Goal: Book appointment/travel/reservation

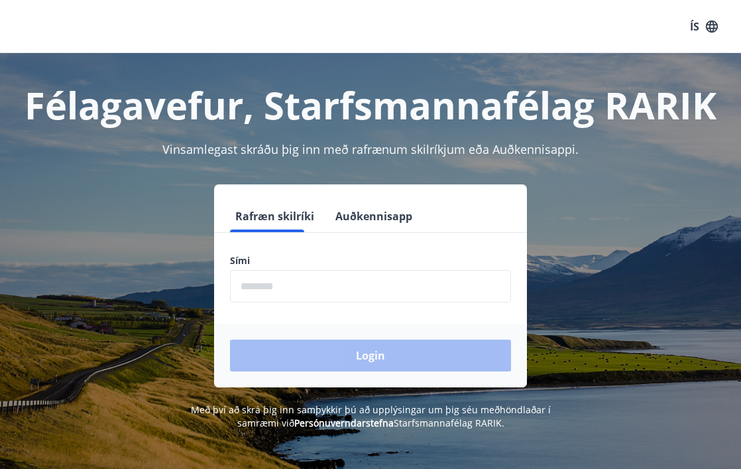
click at [306, 293] on input "phone" at bounding box center [370, 286] width 281 height 32
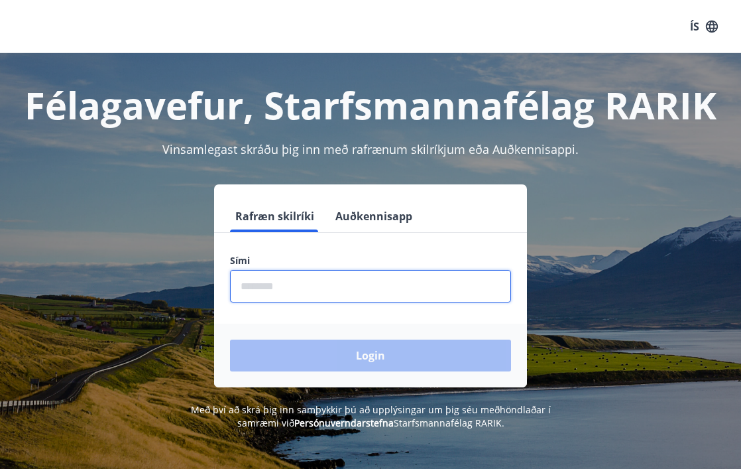
type input "********"
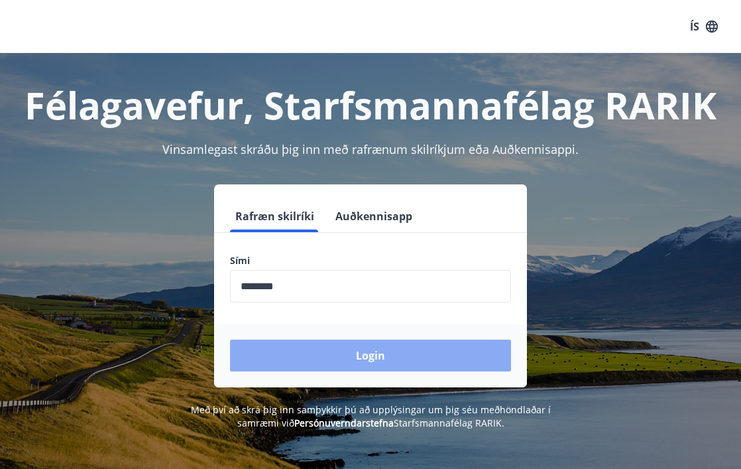
click at [340, 358] on button "Login" at bounding box center [370, 356] width 281 height 32
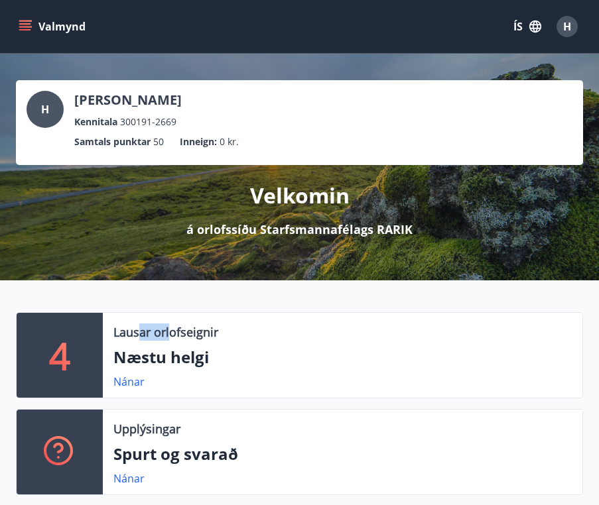
drag, startPoint x: 168, startPoint y: 329, endPoint x: 147, endPoint y: 375, distance: 51.3
click at [172, 334] on p "Lausar orlofseignir" at bounding box center [165, 332] width 105 height 17
click at [137, 382] on link "Nánar" at bounding box center [128, 382] width 31 height 15
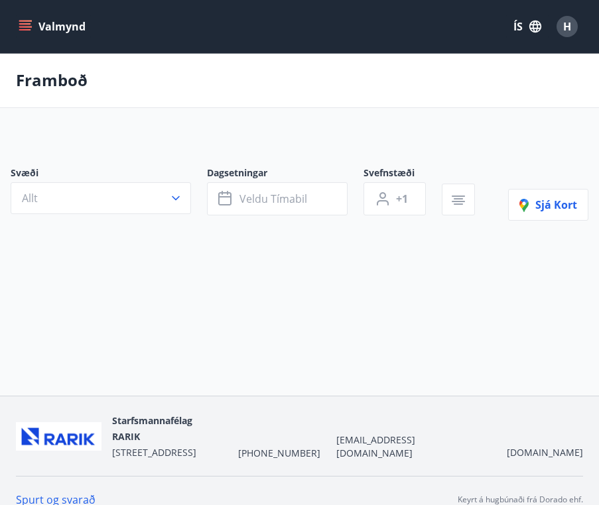
type input "*"
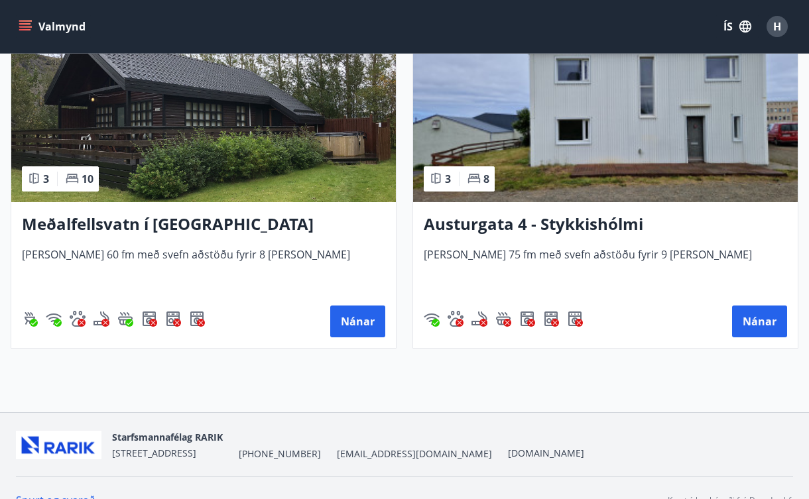
scroll to position [680, 0]
click at [349, 322] on button "Nánar" at bounding box center [357, 322] width 55 height 32
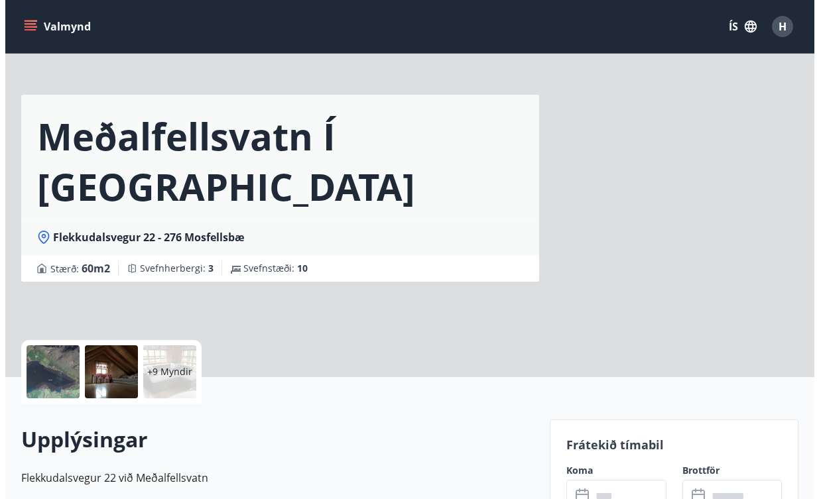
scroll to position [32, 0]
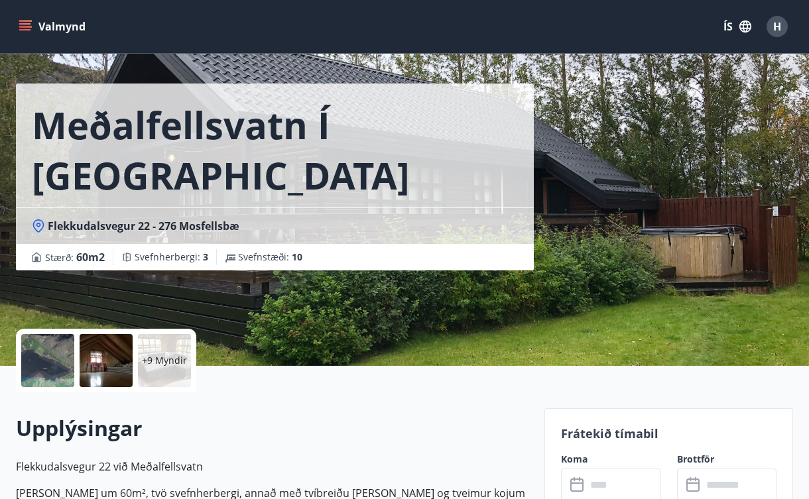
click at [163, 362] on p "+9 Myndir" at bounding box center [164, 360] width 45 height 13
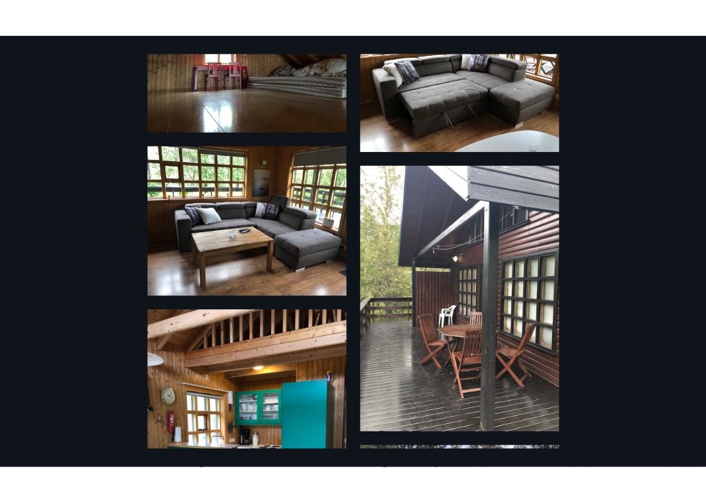
scroll to position [0, 0]
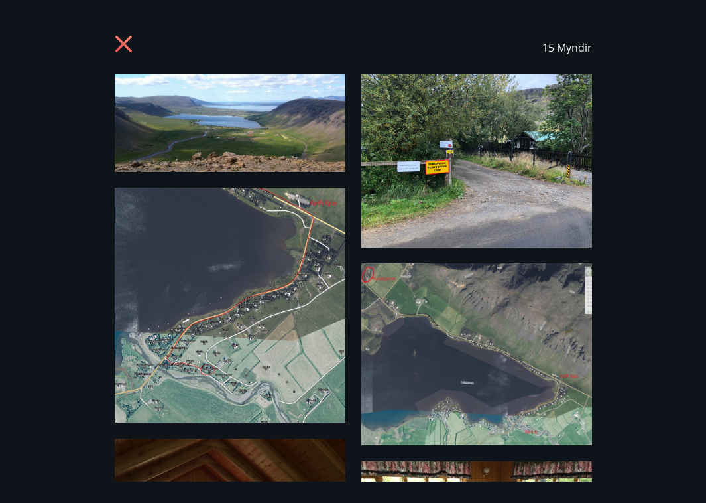
click at [112, 43] on div "15 Myndir" at bounding box center [353, 47] width 674 height 53
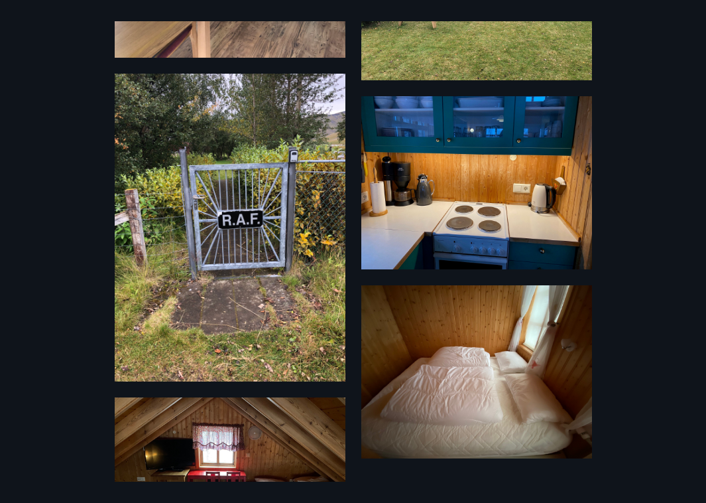
scroll to position [1198, 0]
